Goal: Register for event/course

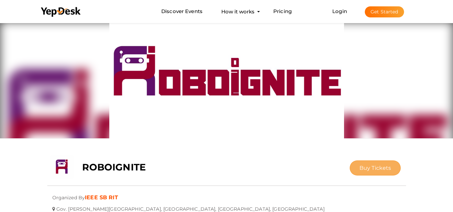
click at [371, 165] on span "Buy Tickets" at bounding box center [375, 168] width 32 height 6
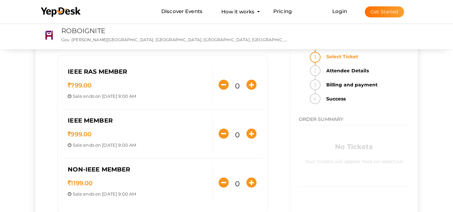
scroll to position [105, 0]
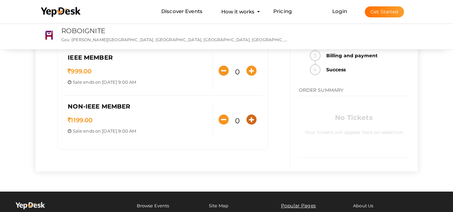
click at [251, 120] on icon "button" at bounding box center [251, 120] width 10 height 10
type input "1"
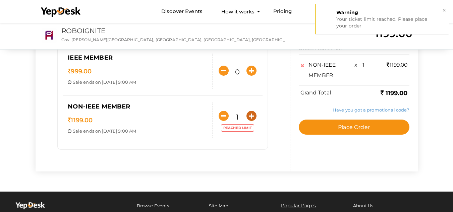
scroll to position [0, 0]
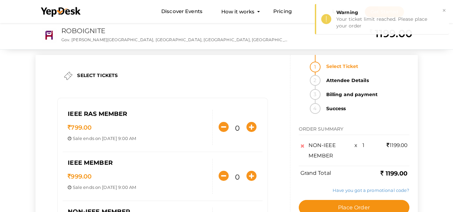
click at [322, 78] on li "Attendee Details" at bounding box center [365, 82] width 87 height 14
